Goal: Information Seeking & Learning: Learn about a topic

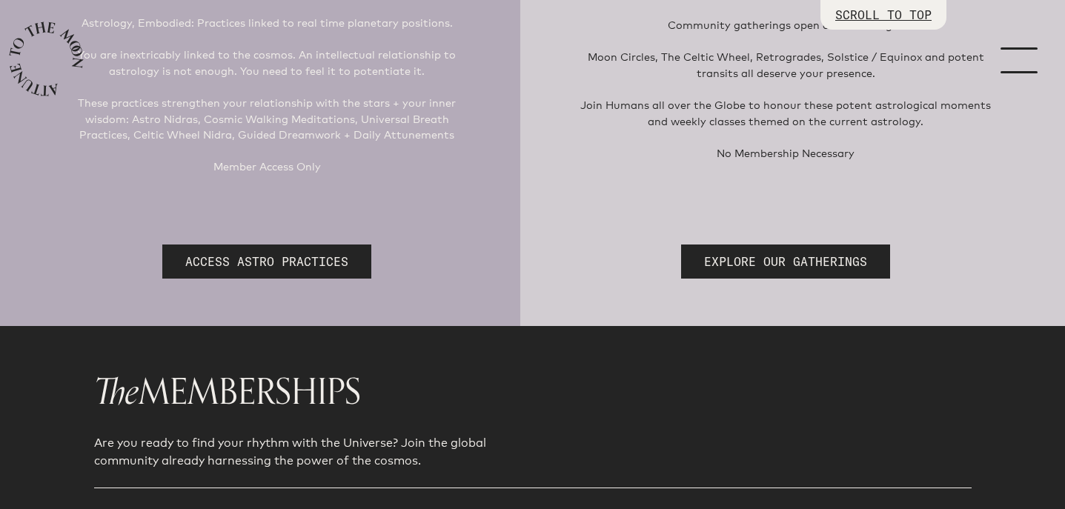
scroll to position [332, 0]
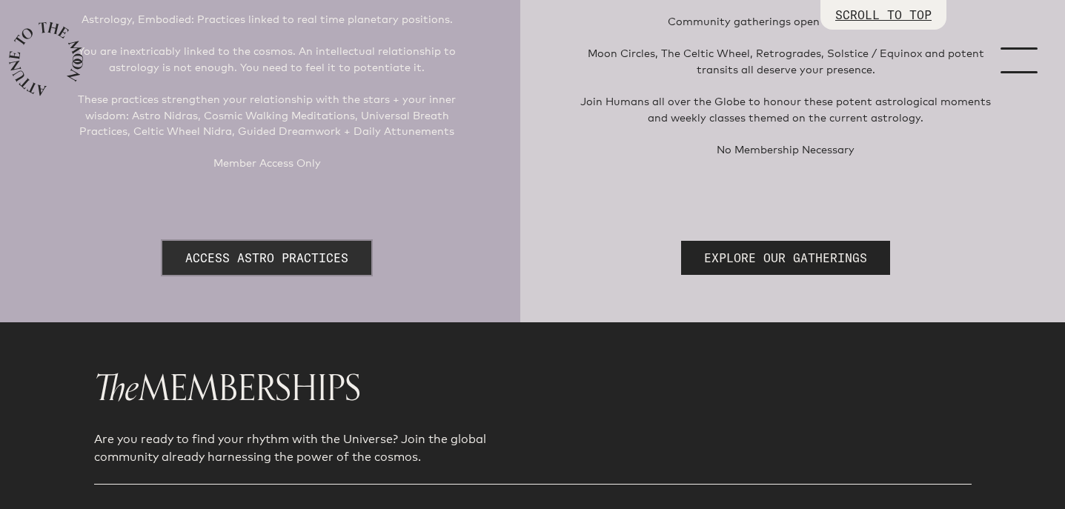
click at [333, 255] on link "ACCESS ASTRO PRACTICES" at bounding box center [266, 258] width 209 height 34
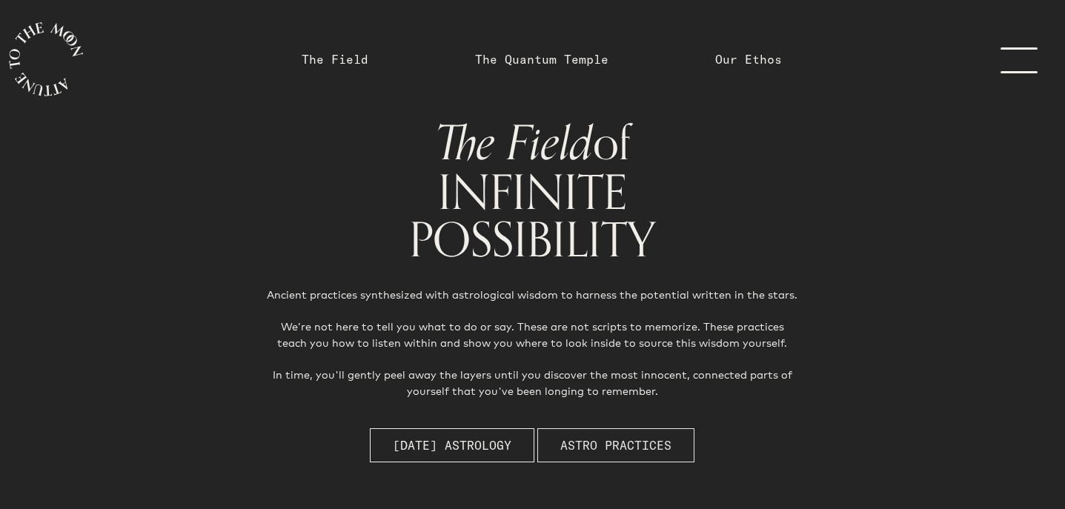
click at [569, 454] on span "Astro Practices" at bounding box center [615, 445] width 111 height 18
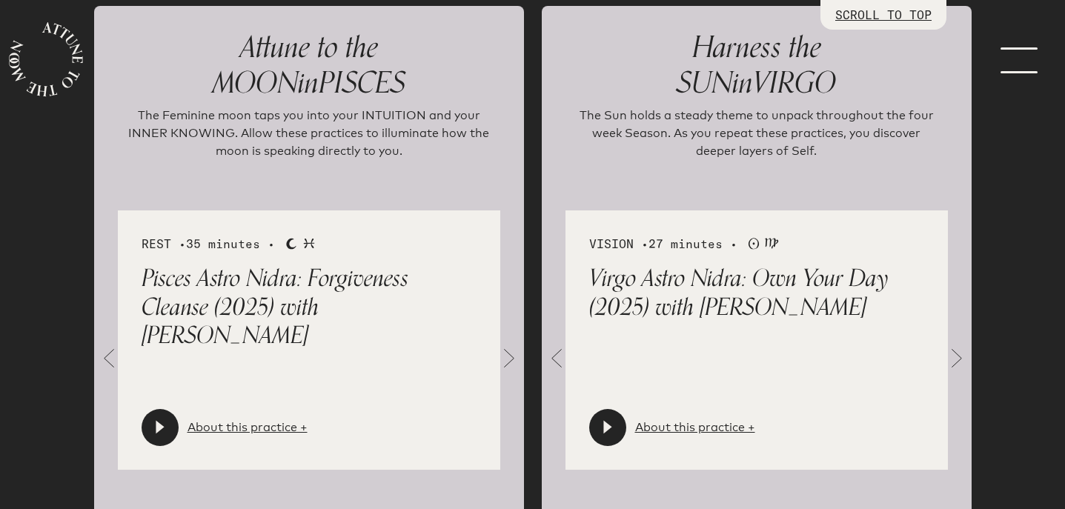
scroll to position [1618, 0]
click at [259, 418] on link "About this practice +" at bounding box center [247, 427] width 120 height 18
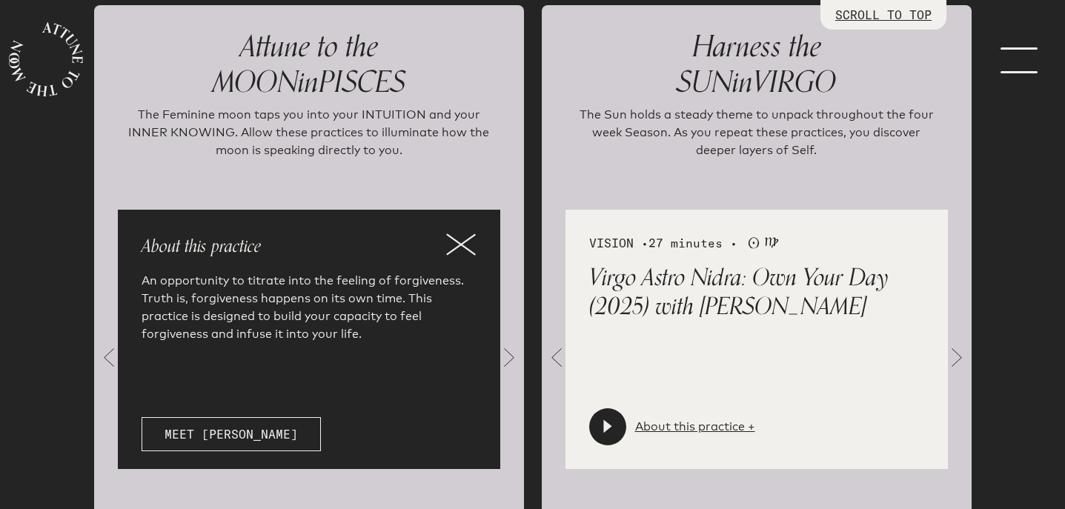
click at [456, 233] on icon at bounding box center [461, 244] width 30 height 22
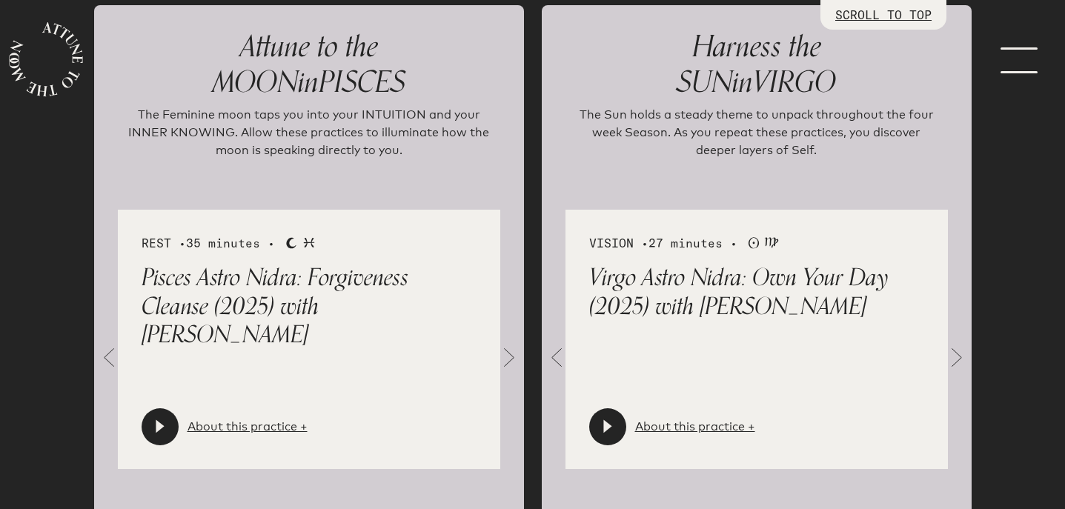
click at [505, 342] on span at bounding box center [509, 357] width 30 height 30
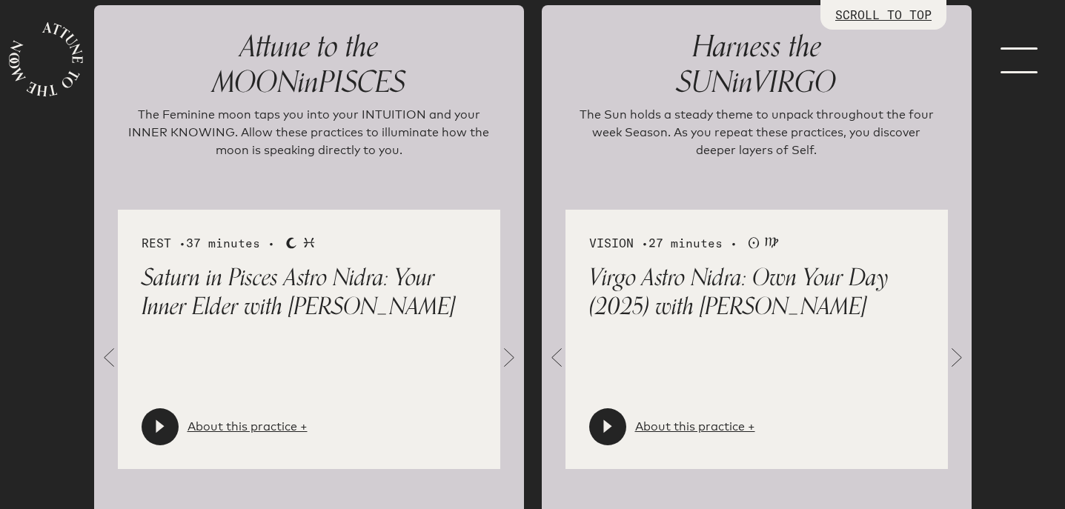
click at [504, 342] on span at bounding box center [509, 357] width 30 height 30
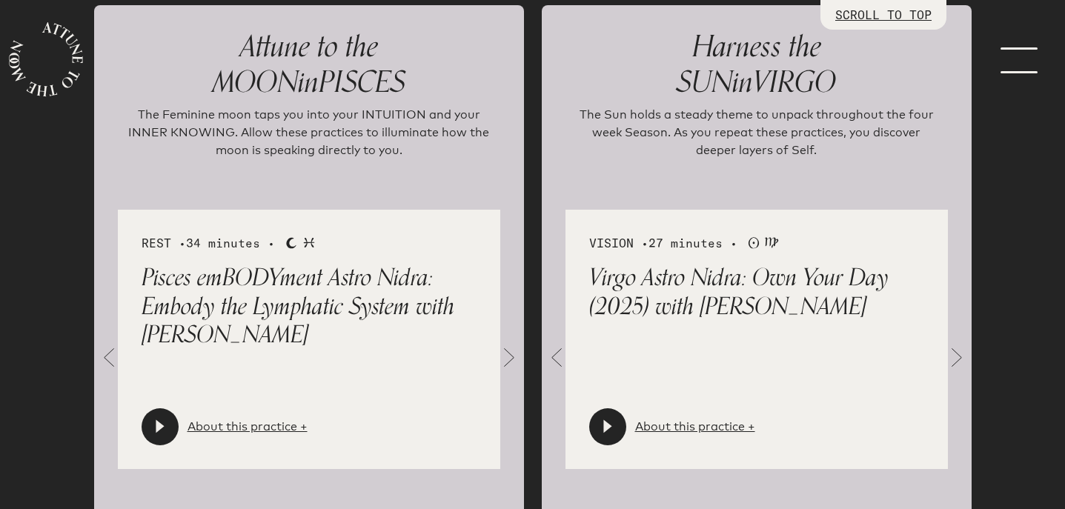
click at [1021, 57] on link "menu" at bounding box center [1028, 59] width 74 height 119
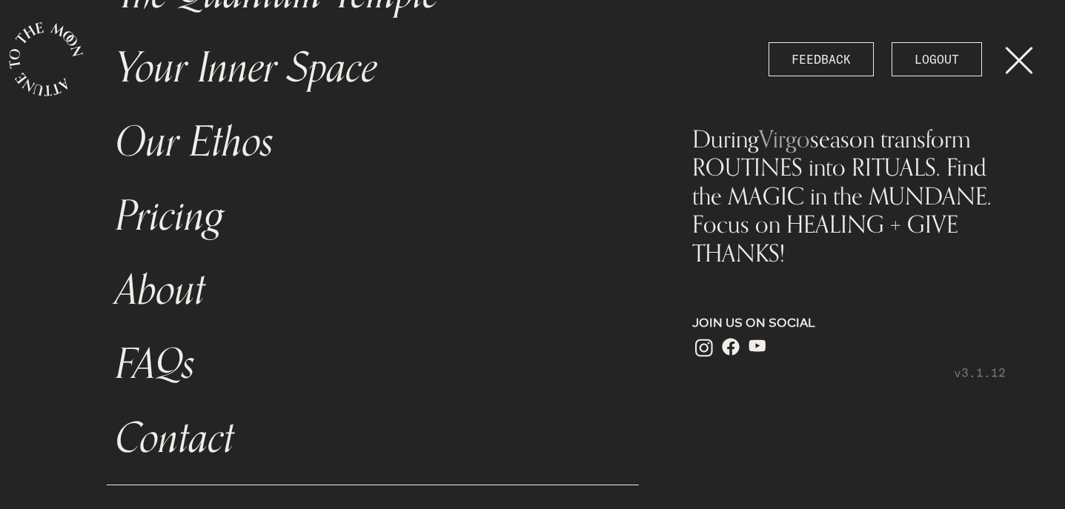
scroll to position [0, 0]
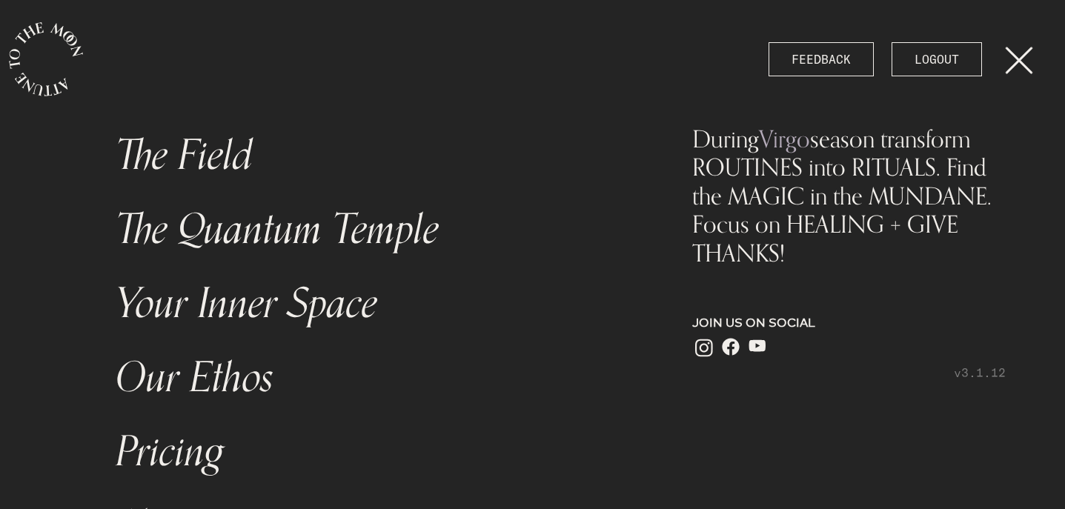
click at [1019, 66] on link "menu" at bounding box center [1028, 59] width 74 height 119
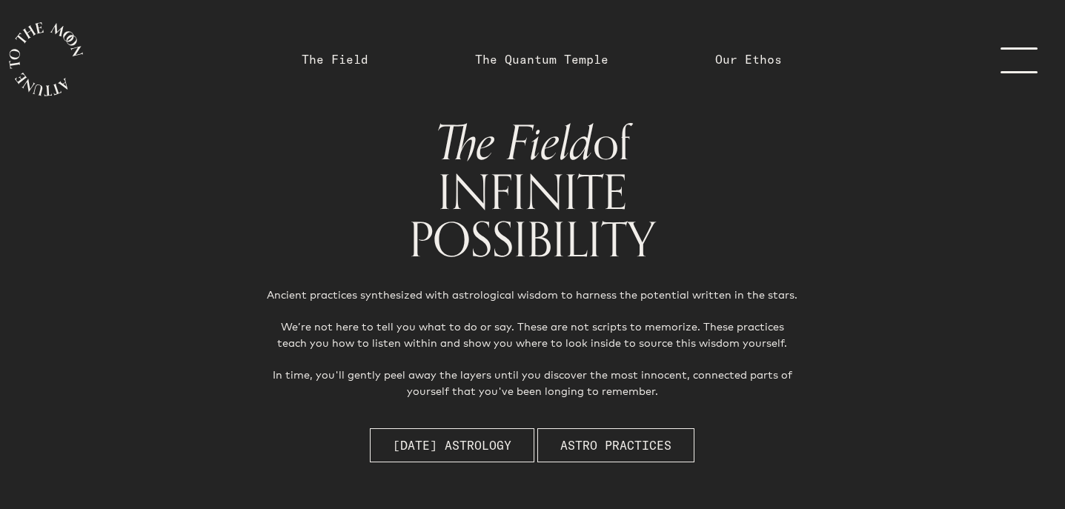
click at [738, 177] on h1 "The Field of INFINITE POSSIBILITY" at bounding box center [532, 191] width 579 height 145
